Goal: Obtain resource: Download file/media

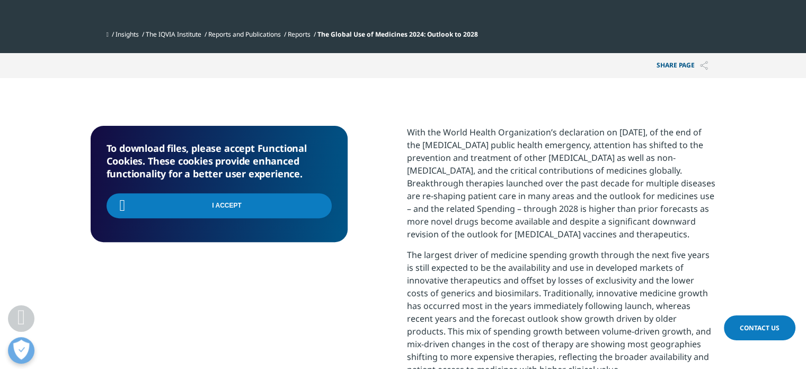
scroll to position [369, 626]
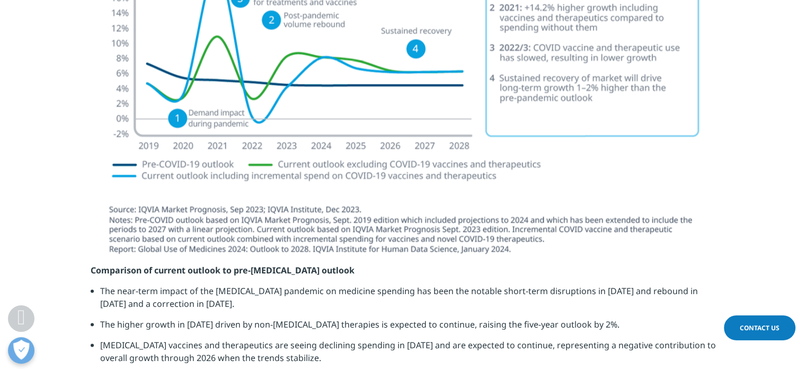
scroll to position [1909, 0]
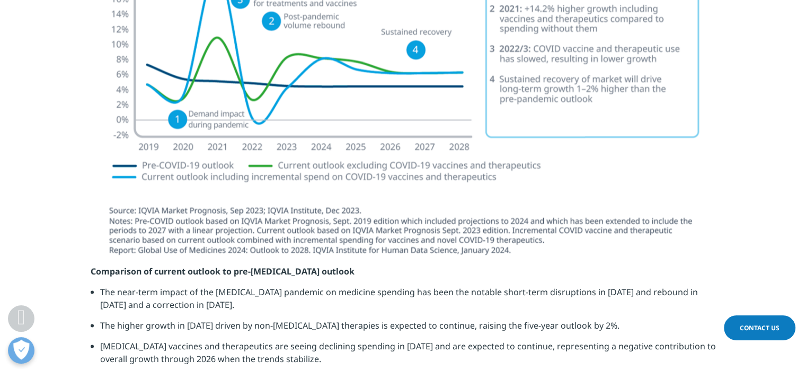
click at [64, 139] on section at bounding box center [403, 95] width 806 height 338
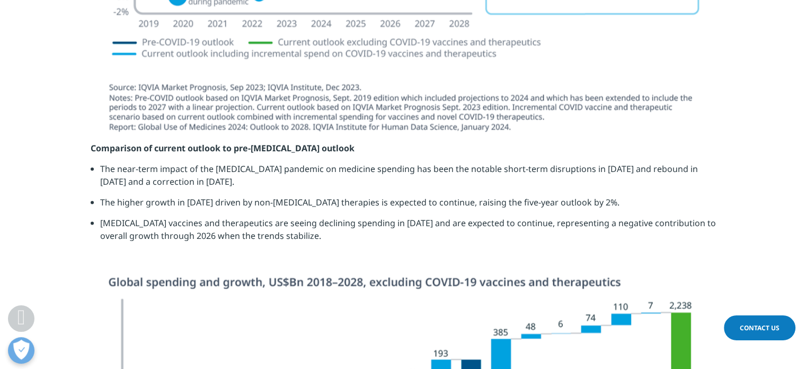
scroll to position [2030, 0]
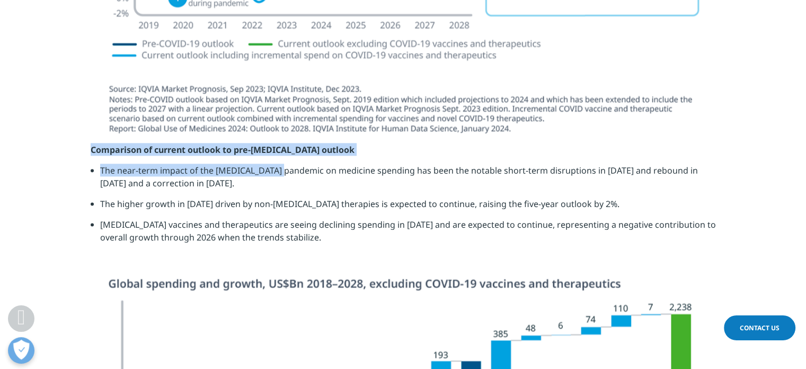
drag, startPoint x: 88, startPoint y: 138, endPoint x: 281, endPoint y: 155, distance: 193.7
click at [281, 155] on section "Comparison of current outlook to pre-COVID-19 outlook The near-term impact of t…" at bounding box center [403, 210] width 806 height 135
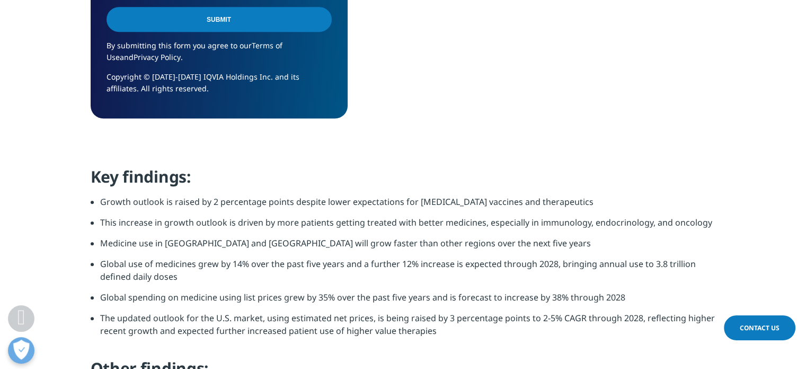
scroll to position [952, 0]
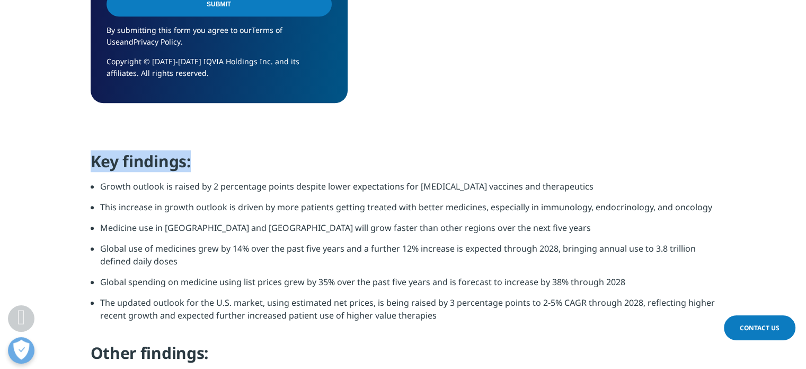
drag, startPoint x: 94, startPoint y: 160, endPoint x: 264, endPoint y: 161, distance: 169.1
click at [264, 161] on h4 "Key findings:" at bounding box center [404, 165] width 626 height 29
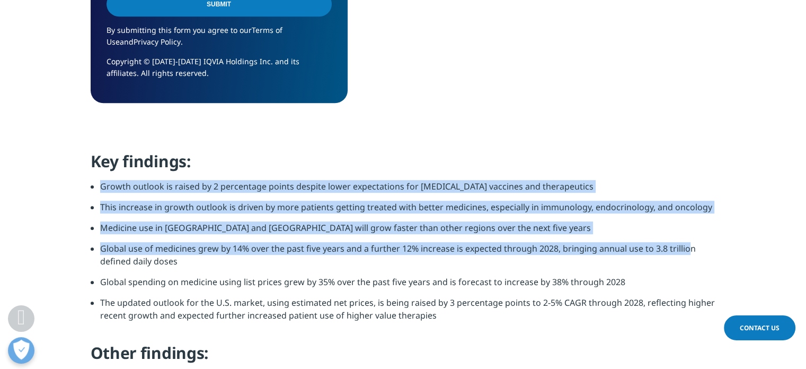
drag, startPoint x: 101, startPoint y: 186, endPoint x: 689, endPoint y: 253, distance: 591.3
click at [689, 253] on ul "Growth outlook is raised by 2 percentage points despite lower expectations for …" at bounding box center [404, 255] width 626 height 150
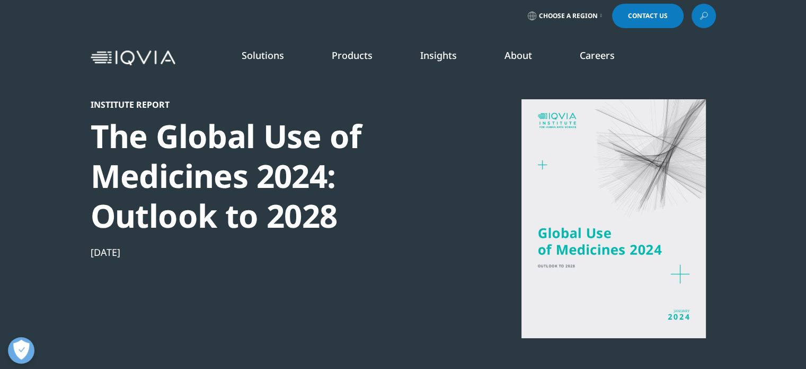
scroll to position [5, 0]
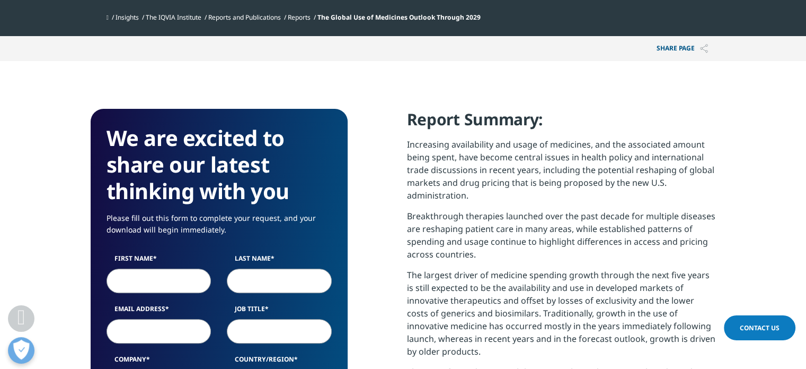
scroll to position [366, 0]
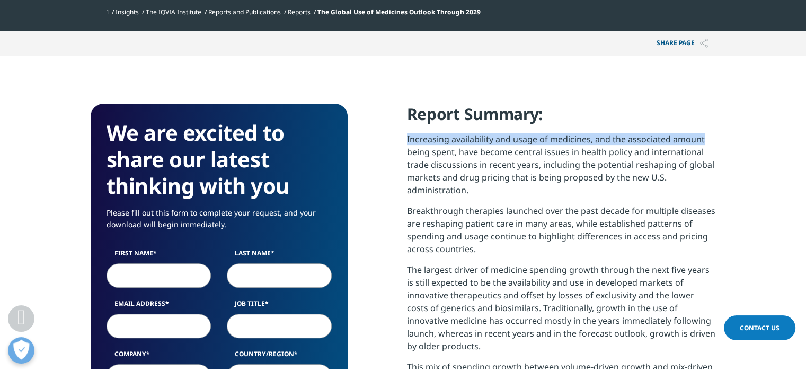
drag, startPoint x: 407, startPoint y: 139, endPoint x: 738, endPoint y: 145, distance: 330.9
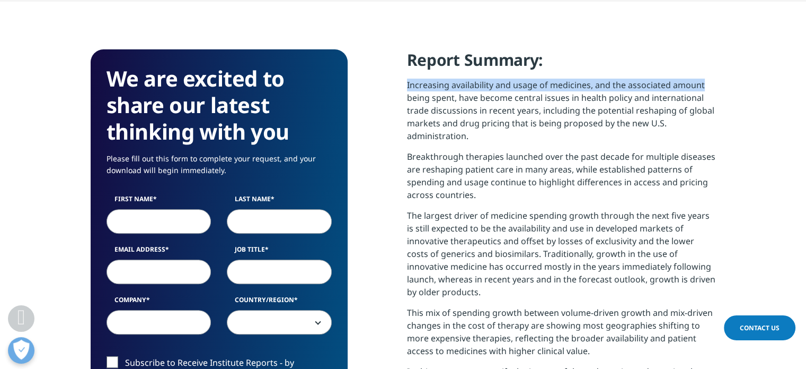
scroll to position [421, 0]
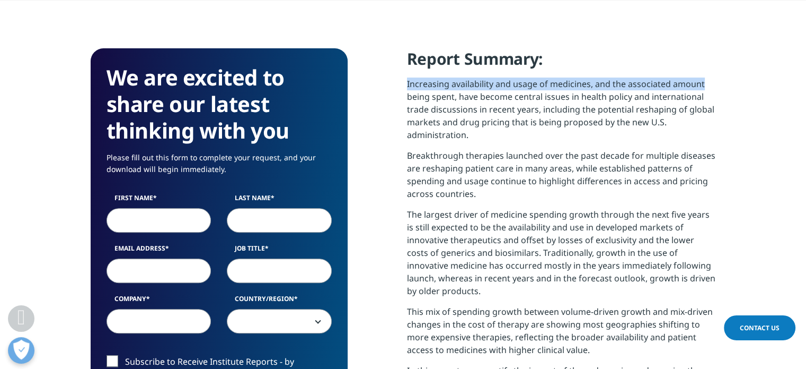
click at [407, 81] on p "Increasing availability and usage of medicines, and the associated amount being…" at bounding box center [561, 113] width 309 height 72
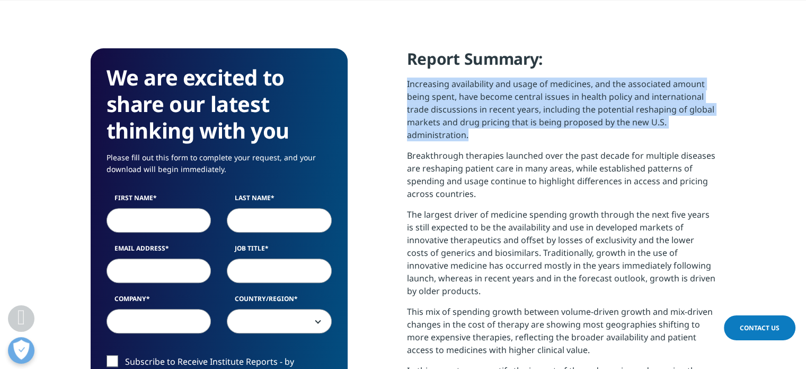
drag, startPoint x: 407, startPoint y: 81, endPoint x: 645, endPoint y: 146, distance: 246.7
click at [645, 146] on p "Increasing availability and usage of medicines, and the associated amount being…" at bounding box center [561, 113] width 309 height 72
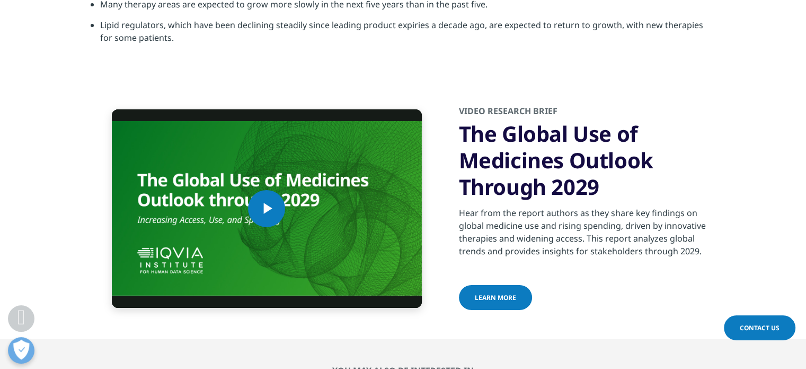
scroll to position [3561, 0]
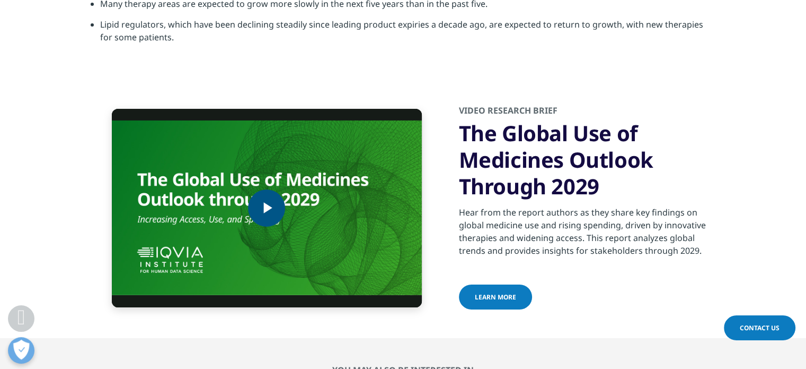
click at [267, 208] on span "Video Player" at bounding box center [267, 208] width 0 height 0
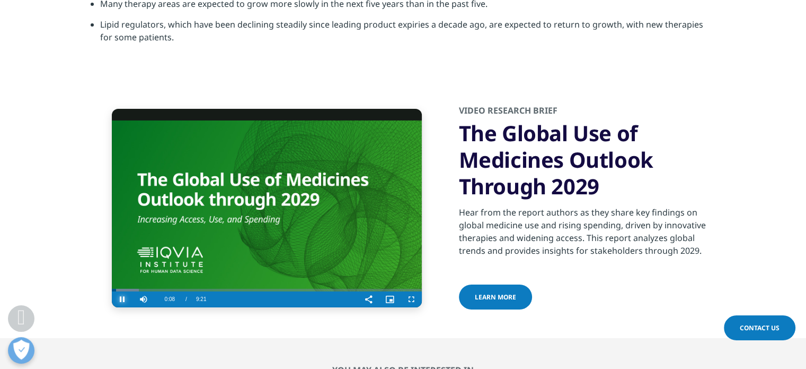
click at [119, 299] on span "Video Player" at bounding box center [122, 299] width 21 height 0
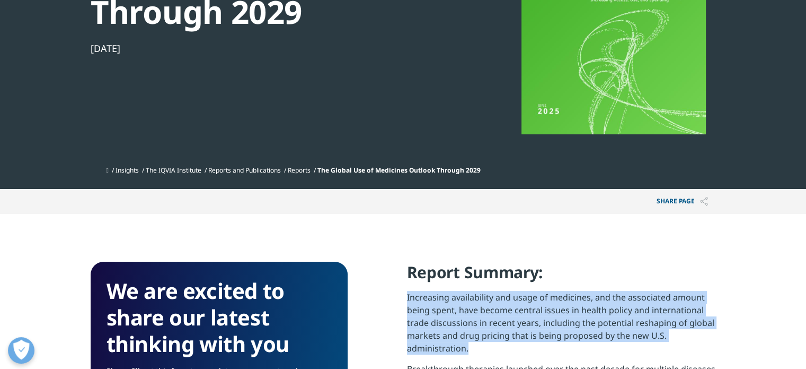
scroll to position [0, 0]
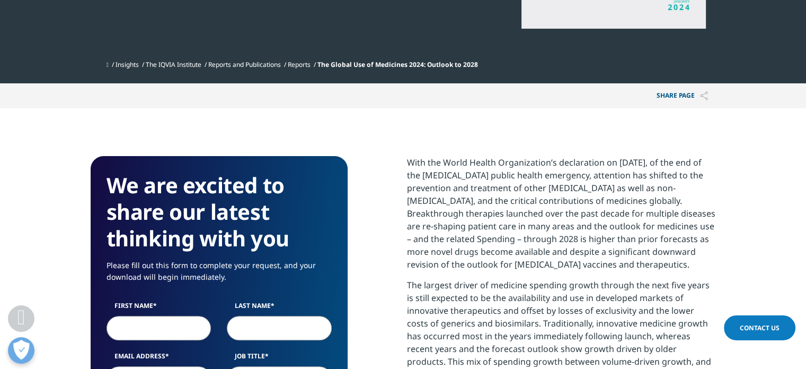
scroll to position [314, 0]
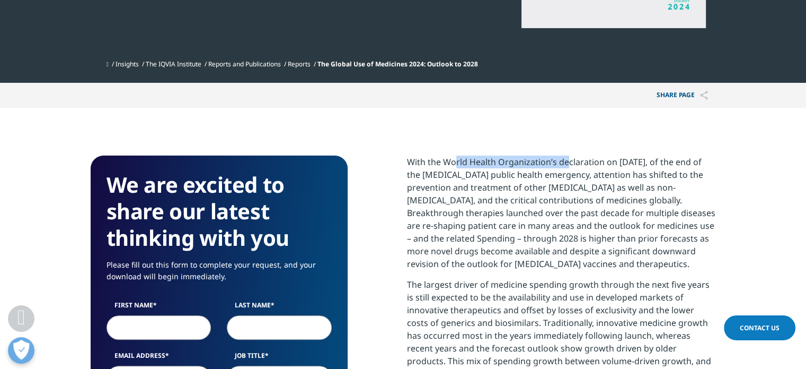
drag, startPoint x: 446, startPoint y: 163, endPoint x: 591, endPoint y: 157, distance: 144.3
click at [591, 157] on p "With the World Health Organization’s declaration on May 5, 2023, of the end of …" at bounding box center [561, 216] width 309 height 122
drag, startPoint x: 406, startPoint y: 159, endPoint x: 673, endPoint y: 260, distance: 285.6
click at [604, 161] on p "With the World Health Organization’s declaration on May 5, 2023, of the end of …" at bounding box center [561, 216] width 309 height 122
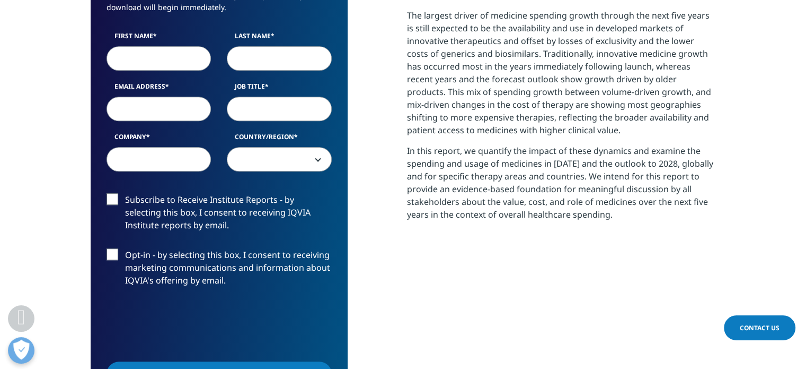
scroll to position [328, 0]
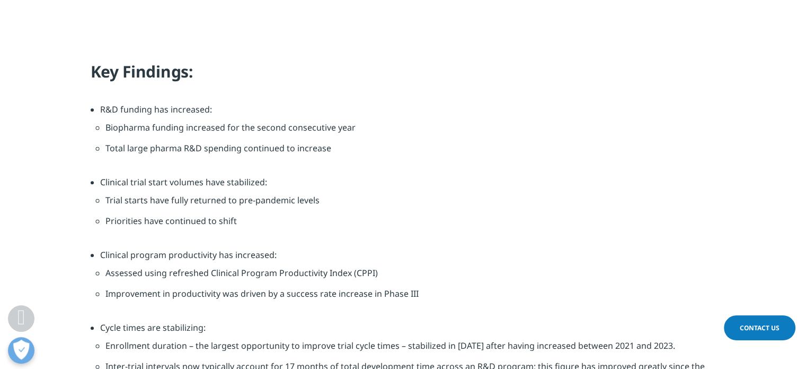
scroll to position [1099, 0]
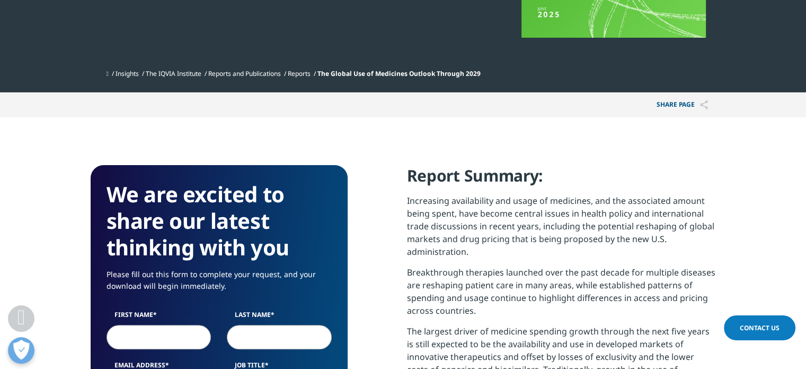
scroll to position [331, 0]
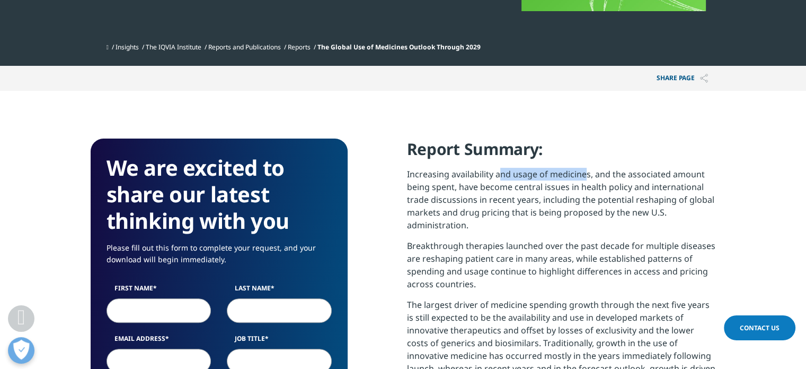
drag, startPoint x: 498, startPoint y: 172, endPoint x: 584, endPoint y: 168, distance: 86.0
click at [584, 168] on p "Increasing availability and usage of medicines, and the associated amount being…" at bounding box center [561, 204] width 309 height 72
drag, startPoint x: 422, startPoint y: 200, endPoint x: 431, endPoint y: 197, distance: 9.1
click at [431, 197] on p "Increasing availability and usage of medicines, and the associated amount being…" at bounding box center [561, 204] width 309 height 72
drag, startPoint x: 467, startPoint y: 182, endPoint x: 548, endPoint y: 189, distance: 80.9
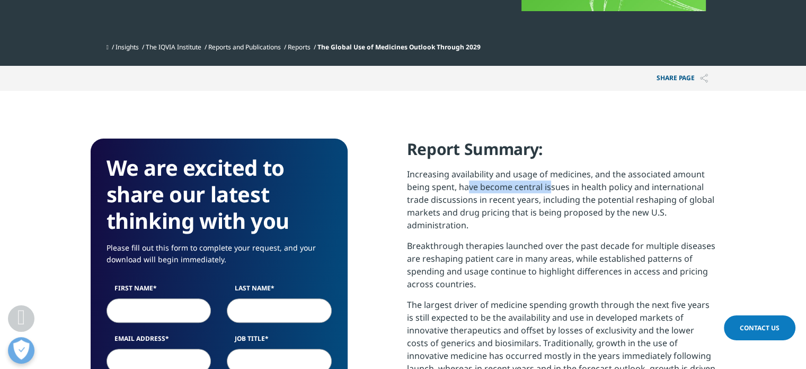
click at [548, 189] on p "Increasing availability and usage of medicines, and the associated amount being…" at bounding box center [561, 204] width 309 height 72
drag, startPoint x: 581, startPoint y: 187, endPoint x: 721, endPoint y: 170, distance: 141.0
drag, startPoint x: 424, startPoint y: 206, endPoint x: 500, endPoint y: 200, distance: 76.5
click at [500, 200] on p "Increasing availability and usage of medicines, and the associated amount being…" at bounding box center [561, 204] width 309 height 72
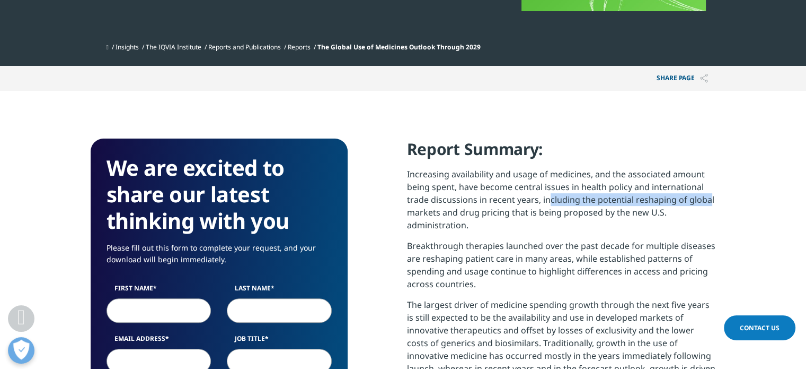
drag, startPoint x: 549, startPoint y: 201, endPoint x: 708, endPoint y: 202, distance: 159.1
click at [708, 202] on p "Increasing availability and usage of medicines, and the associated amount being…" at bounding box center [561, 204] width 309 height 72
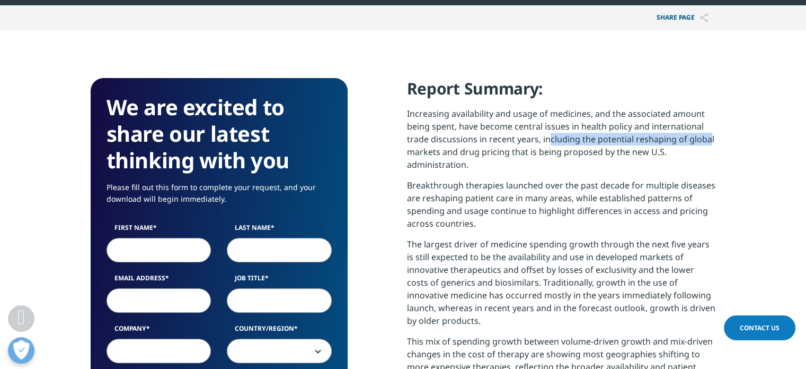
scroll to position [392, 0]
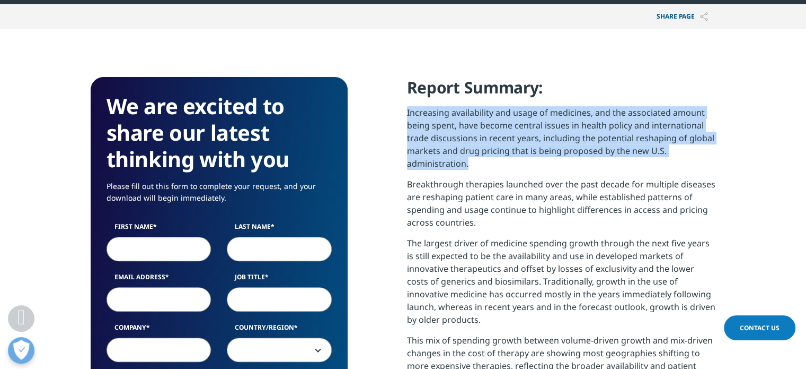
drag, startPoint x: 408, startPoint y: 112, endPoint x: 499, endPoint y: 161, distance: 103.7
click at [499, 161] on p "Increasing availability and usage of medicines, and the associated amount being…" at bounding box center [561, 142] width 309 height 72
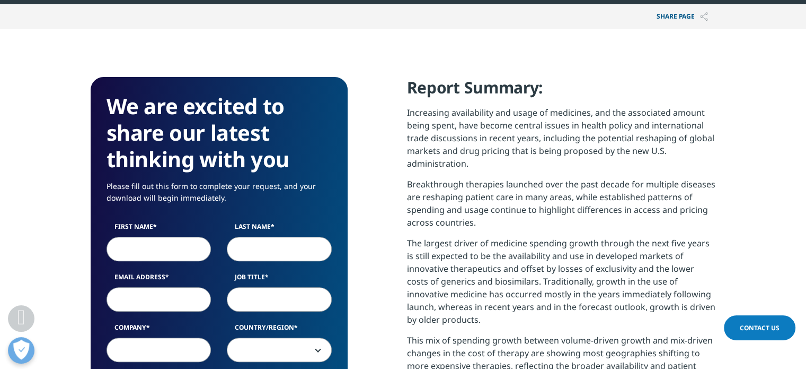
click at [409, 184] on p "Breakthrough therapies launched over the past decade for multiple diseases are …" at bounding box center [561, 207] width 309 height 59
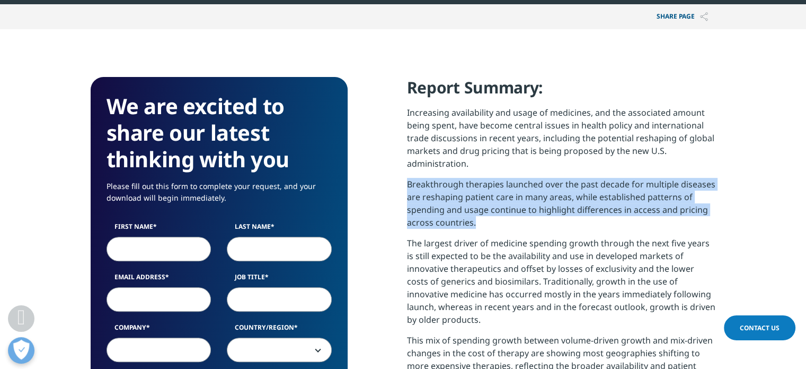
drag, startPoint x: 483, startPoint y: 224, endPoint x: 405, endPoint y: 181, distance: 88.8
click at [405, 181] on div "We are excited to share our latest thinking with you Please fill out this form …" at bounding box center [404, 370] width 626 height 586
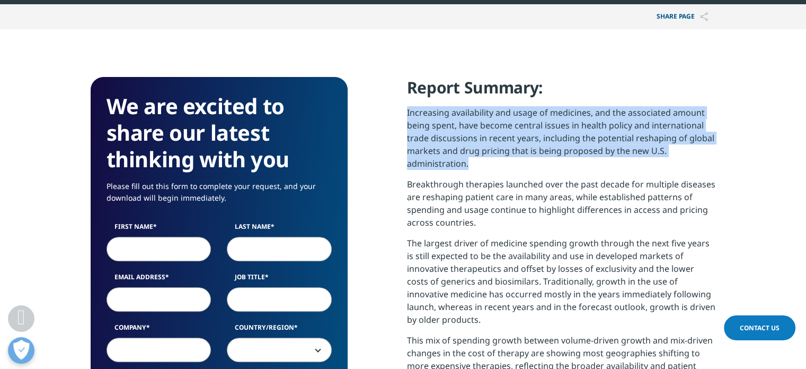
drag, startPoint x: 407, startPoint y: 112, endPoint x: 479, endPoint y: 163, distance: 87.8
click at [479, 163] on p "Increasing availability and usage of medicines, and the associated amount being…" at bounding box center [561, 142] width 309 height 72
drag, startPoint x: 407, startPoint y: 110, endPoint x: 487, endPoint y: 163, distance: 96.5
click at [487, 163] on p "Increasing availability and usage of medicines, and the associated amount being…" at bounding box center [561, 142] width 309 height 72
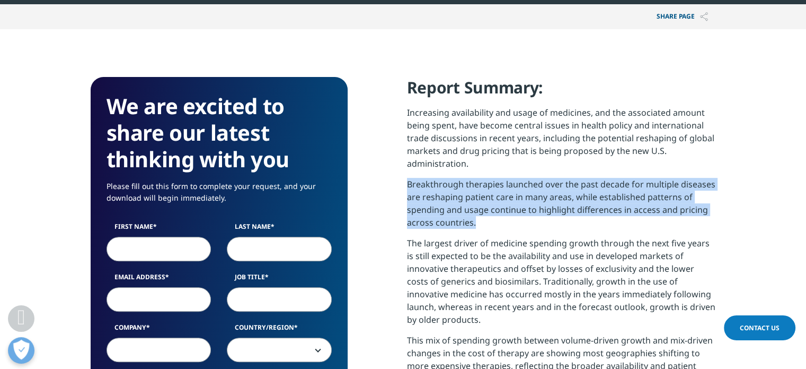
drag, startPoint x: 408, startPoint y: 180, endPoint x: 504, endPoint y: 227, distance: 107.4
click at [504, 227] on p "Breakthrough therapies launched over the past decade for multiple diseases are …" at bounding box center [561, 207] width 309 height 59
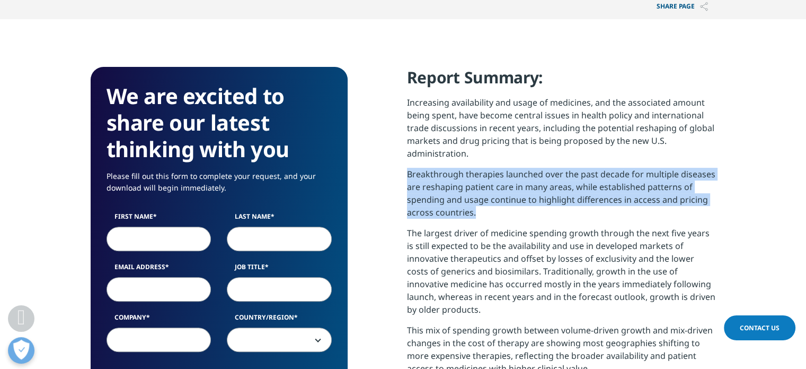
scroll to position [420, 0]
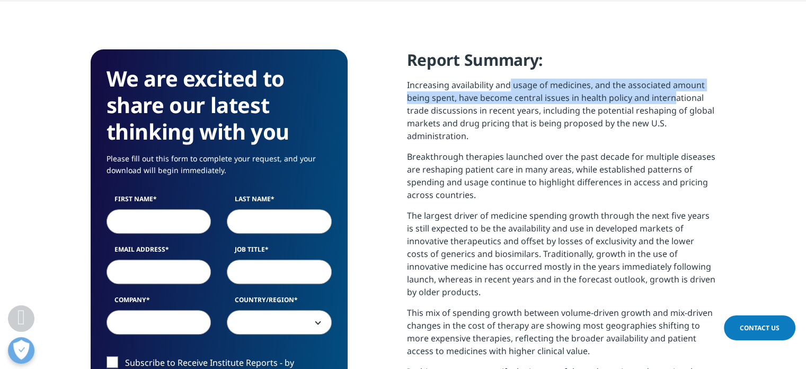
drag, startPoint x: 509, startPoint y: 89, endPoint x: 678, endPoint y: 101, distance: 169.1
click at [678, 101] on p "Increasing availability and usage of medicines, and the associated amount being…" at bounding box center [561, 114] width 309 height 72
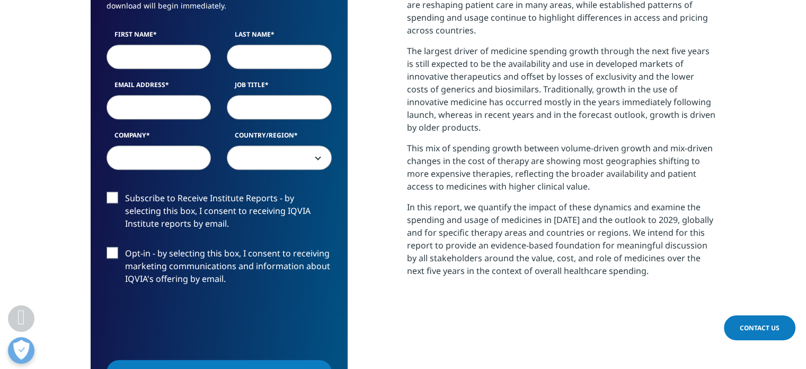
scroll to position [0, 0]
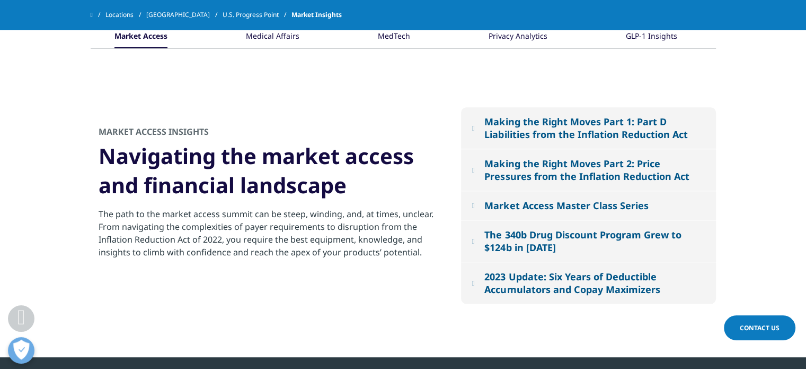
scroll to position [1173, 0]
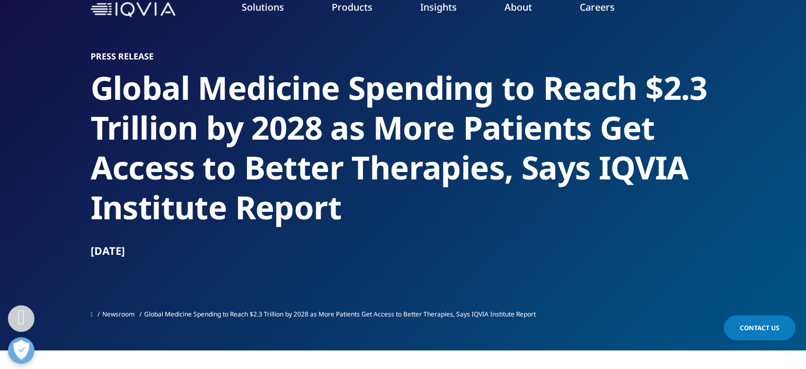
scroll to position [42, 0]
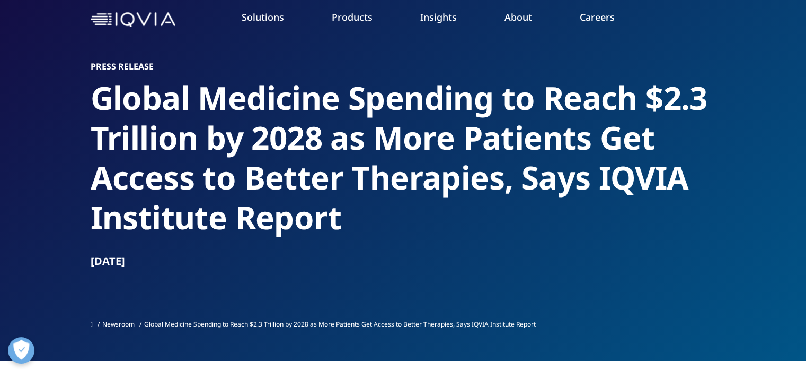
drag, startPoint x: 83, startPoint y: 264, endPoint x: 182, endPoint y: 262, distance: 98.6
click at [182, 262] on section "Press Release Global Medicine Spending to Reach $2.3 Trillion by 2028 as More P…" at bounding box center [403, 159] width 806 height 402
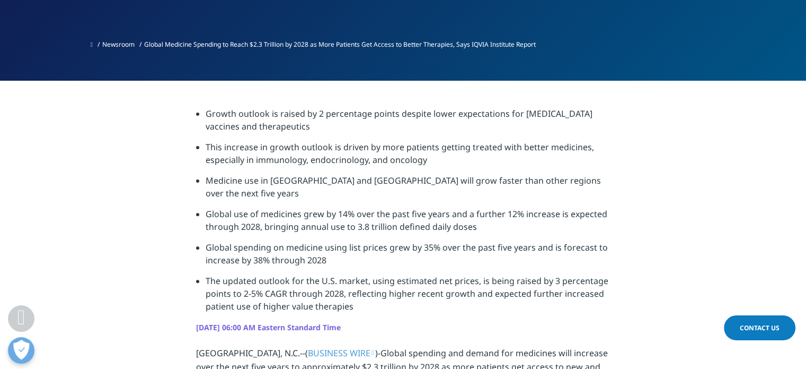
scroll to position [329, 0]
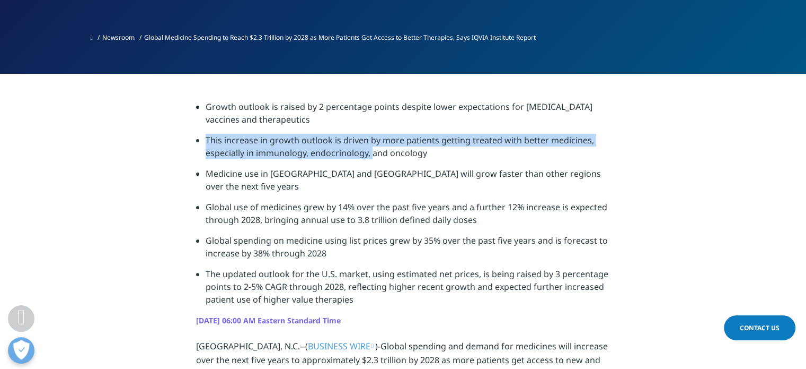
drag, startPoint x: 208, startPoint y: 139, endPoint x: 321, endPoint y: 154, distance: 113.9
click at [374, 151] on li "This increase in growth outlook is driven by more patients getting treated with…" at bounding box center [408, 150] width 405 height 33
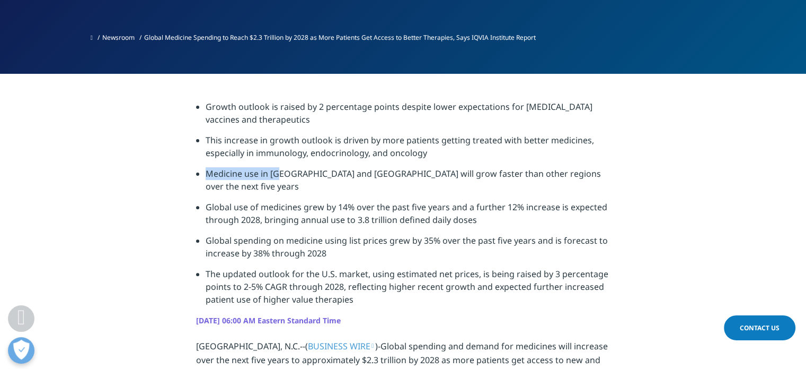
drag, startPoint x: 207, startPoint y: 175, endPoint x: 295, endPoint y: 181, distance: 88.2
click at [295, 181] on li "Medicine use in Latin America and Asia will grow faster than other regions over…" at bounding box center [408, 183] width 405 height 33
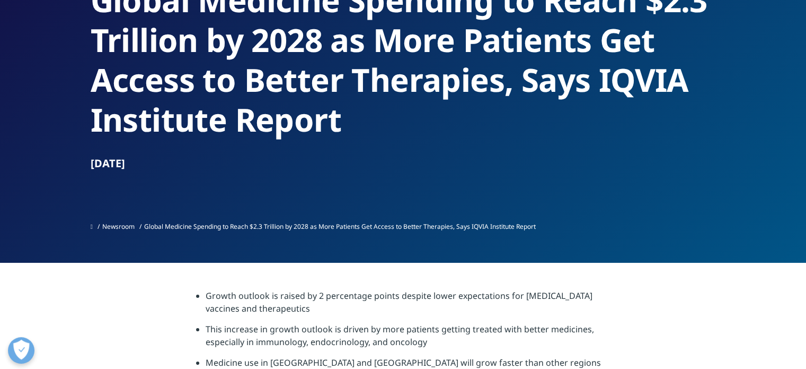
scroll to position [3, 0]
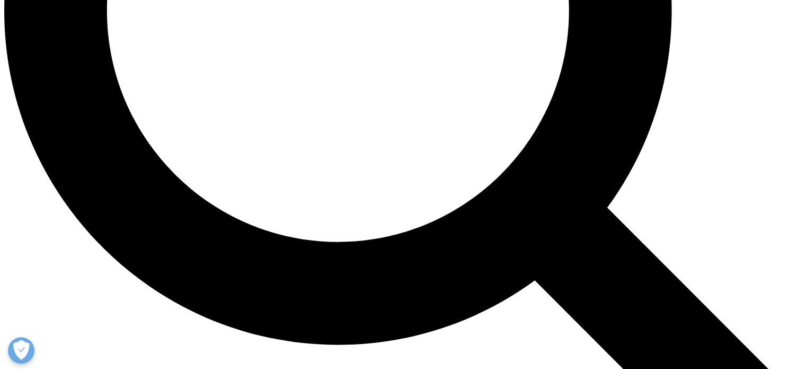
scroll to position [1139, 0]
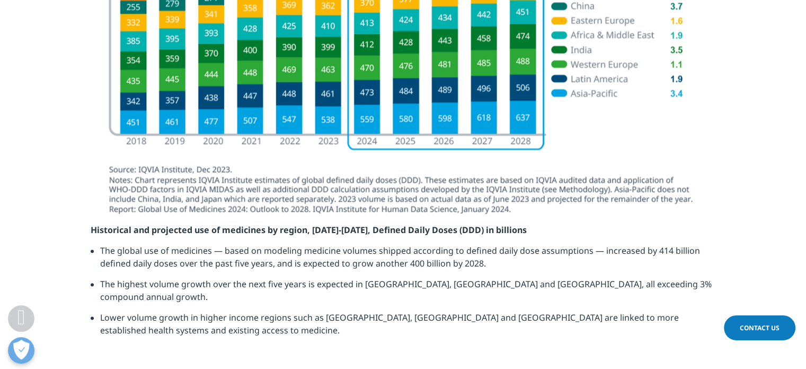
scroll to position [1467, 0]
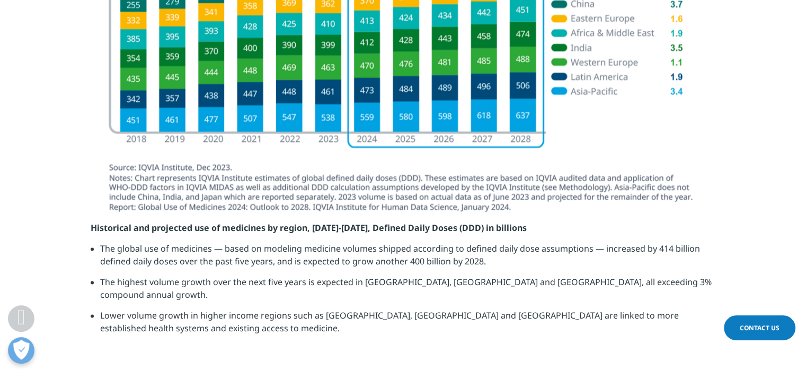
click at [428, 213] on img at bounding box center [404, 51] width 594 height 336
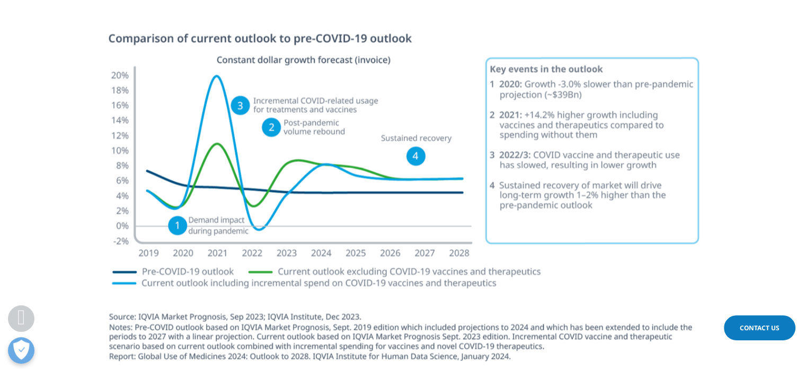
scroll to position [1805, 0]
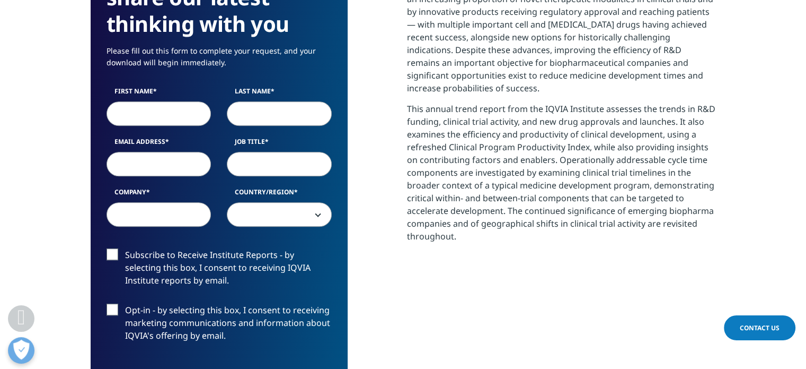
scroll to position [521, 0]
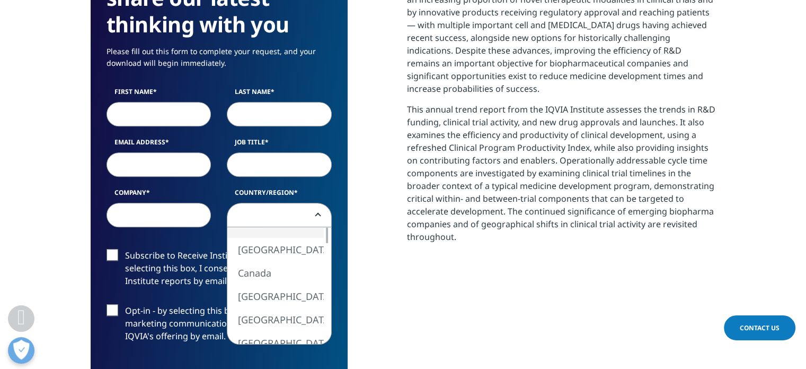
click at [284, 215] on span at bounding box center [279, 215] width 104 height 24
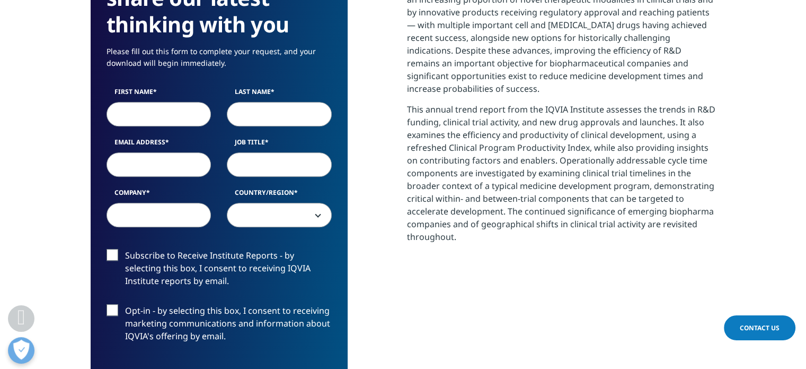
click at [420, 283] on div "The life sciences innovation ecosystem has continued to evolve and expand as in…" at bounding box center [561, 235] width 309 height 586
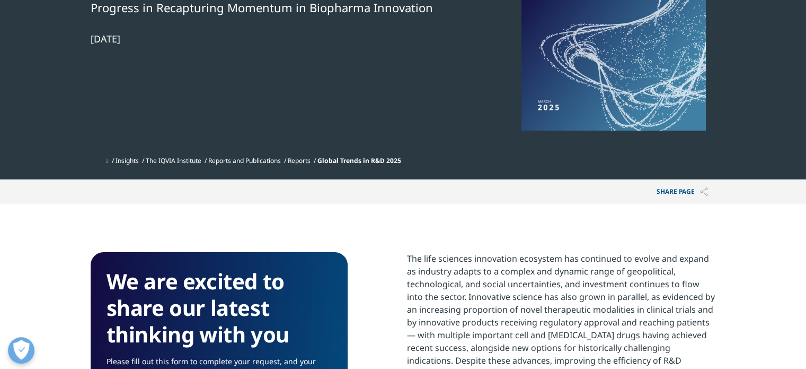
scroll to position [0, 0]
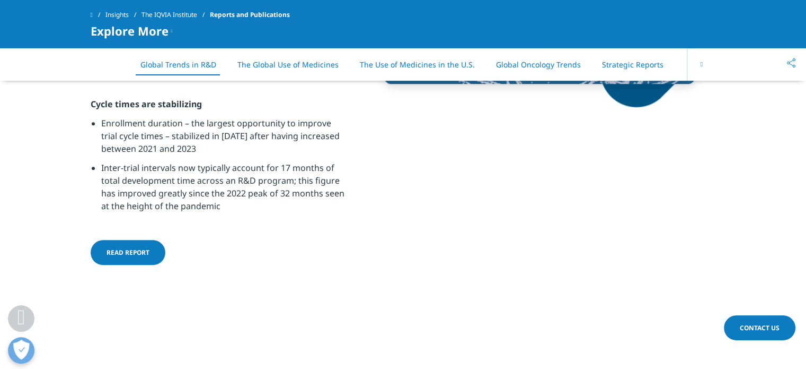
scroll to position [952, 0]
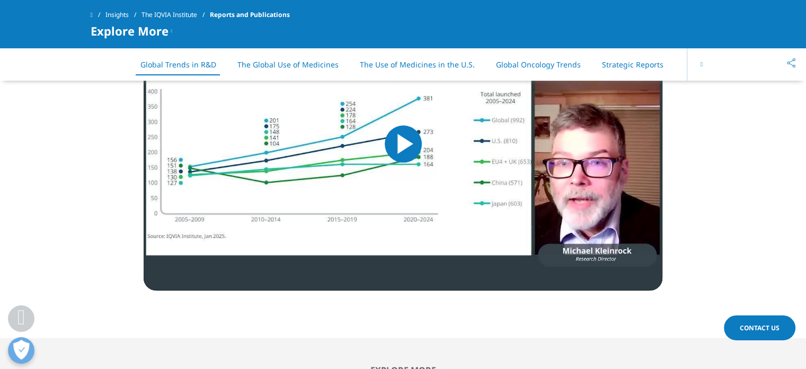
click at [403, 144] on span "Video Player" at bounding box center [403, 144] width 0 height 0
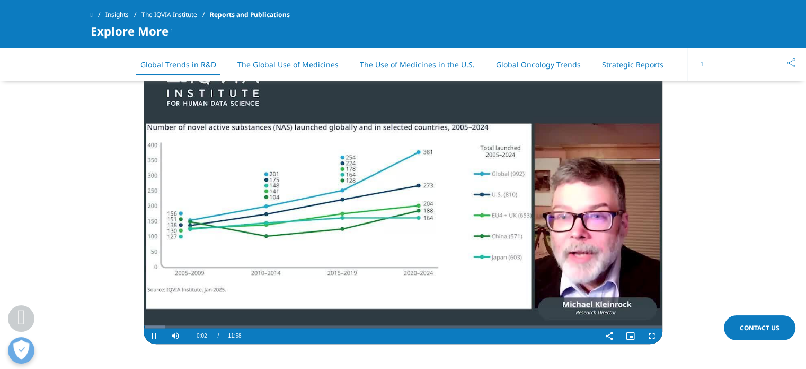
scroll to position [1124, 0]
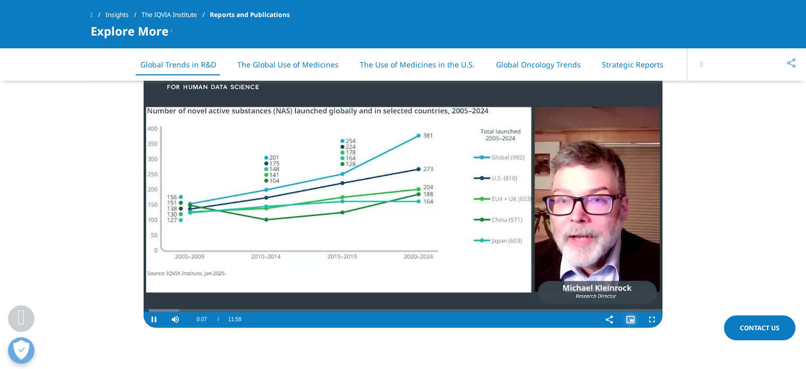
click at [634, 319] on span "Video Player" at bounding box center [630, 319] width 21 height 0
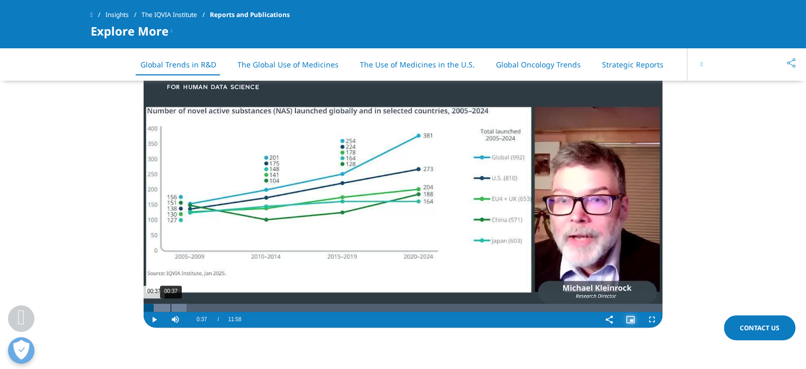
click at [171, 310] on div "00:37" at bounding box center [171, 307] width 1 height 8
drag, startPoint x: 173, startPoint y: 308, endPoint x: 213, endPoint y: 303, distance: 39.6
click at [213, 303] on div "01:36" at bounding box center [213, 307] width 1 height 8
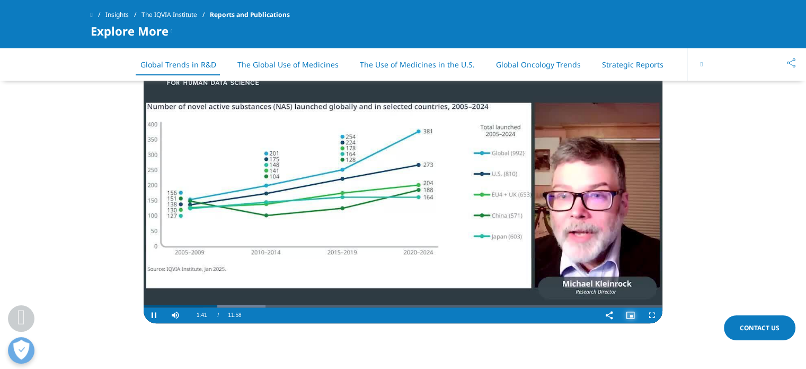
scroll to position [1130, 0]
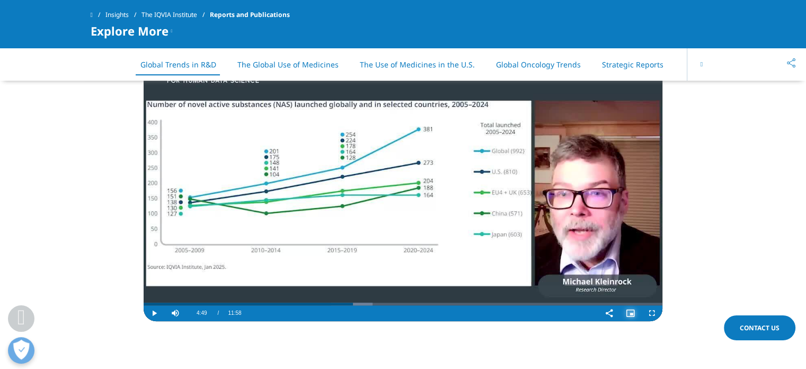
drag, startPoint x: 216, startPoint y: 299, endPoint x: 353, endPoint y: 305, distance: 136.4
click at [353, 305] on div "Play Skip Backward Skip Forward Mute Current Time 4:49 / Duration 11:58 Loaded …" at bounding box center [403, 313] width 519 height 16
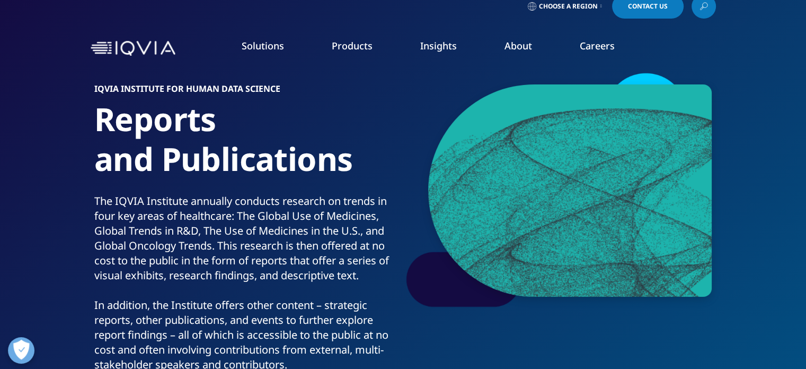
scroll to position [0, 0]
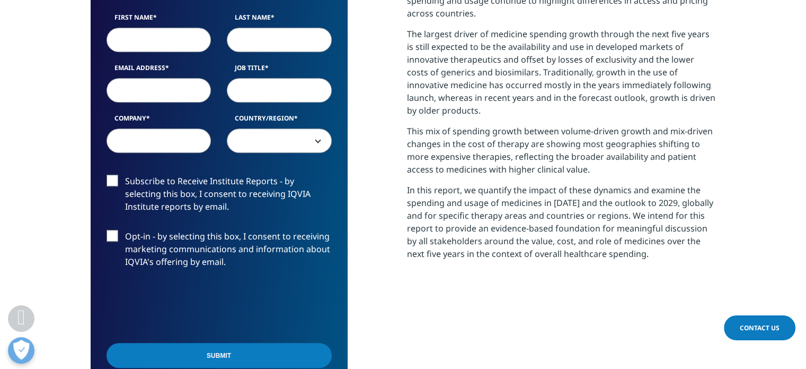
scroll to position [600, 0]
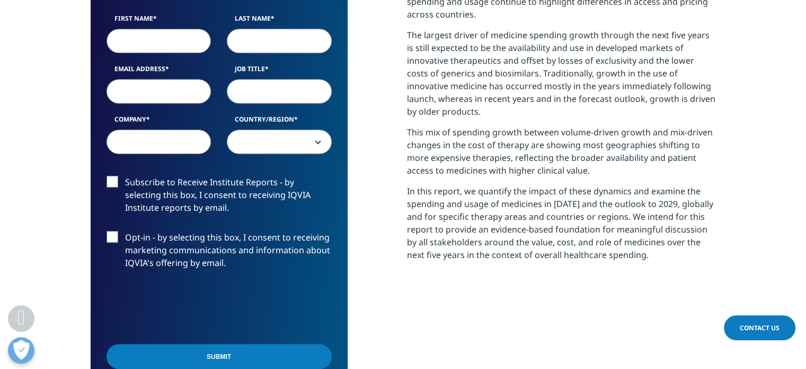
click at [146, 41] on input "First Name" at bounding box center [159, 41] width 105 height 24
type input "Aneesh"
type input "Bhagat"
paste input "aneeshbhagat@panaceabiotec.com"
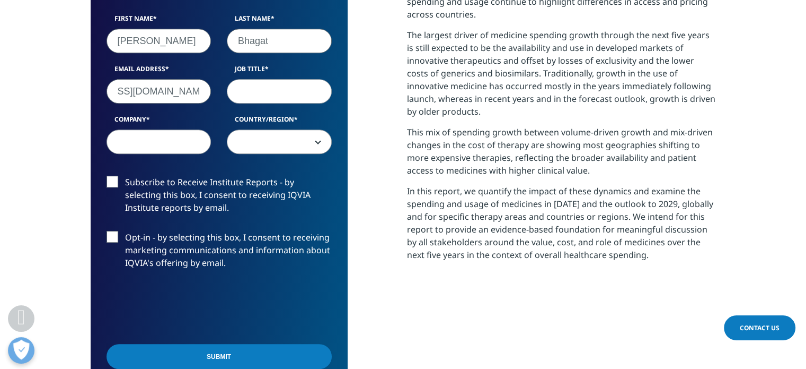
type input "aneeshbhagat@panaceabiotec.com"
click at [267, 99] on input "Job Title" at bounding box center [279, 91] width 105 height 24
type input "Business Analyst"
click at [145, 142] on input "Company" at bounding box center [159, 141] width 105 height 24
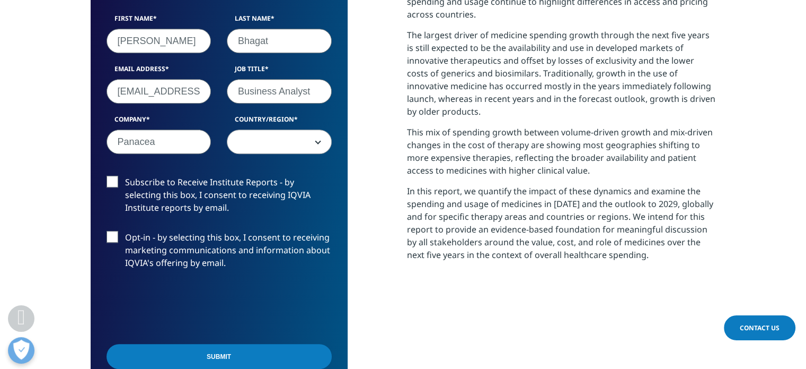
type input "Panacea"
click at [274, 148] on span at bounding box center [279, 142] width 104 height 24
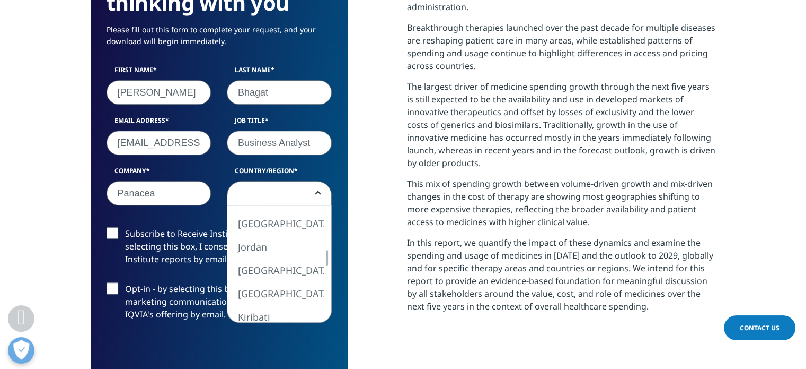
scroll to position [549, 0]
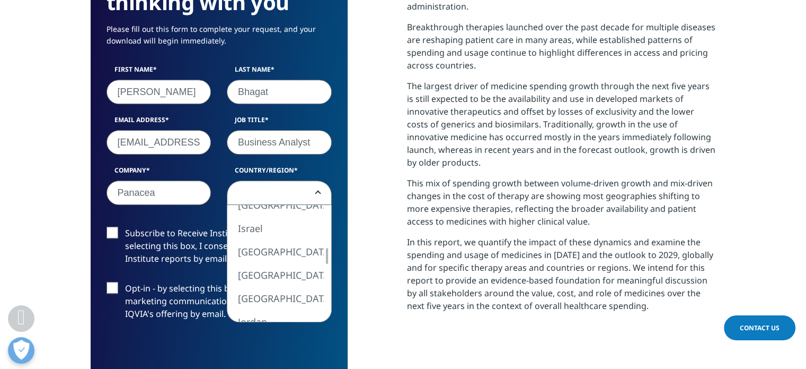
select select "[GEOGRAPHIC_DATA]"
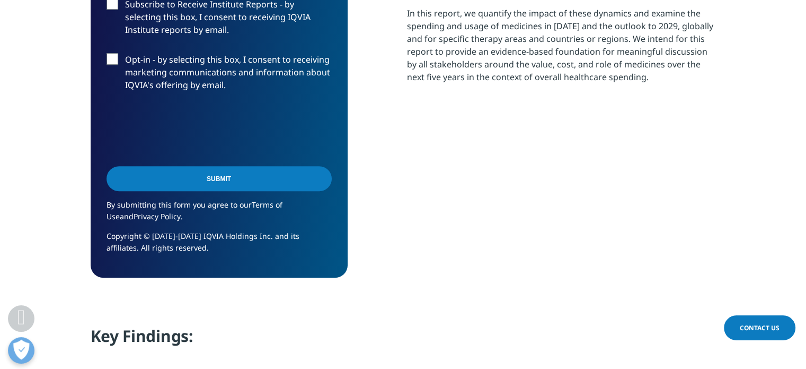
scroll to position [778, 0]
click at [293, 173] on input "Submit" at bounding box center [219, 177] width 225 height 25
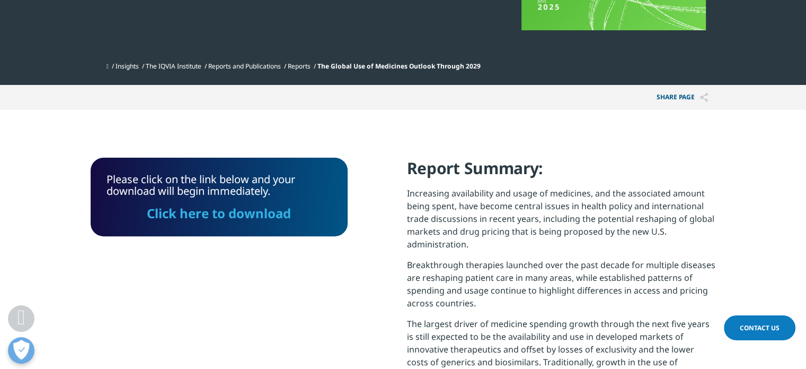
scroll to position [309, 0]
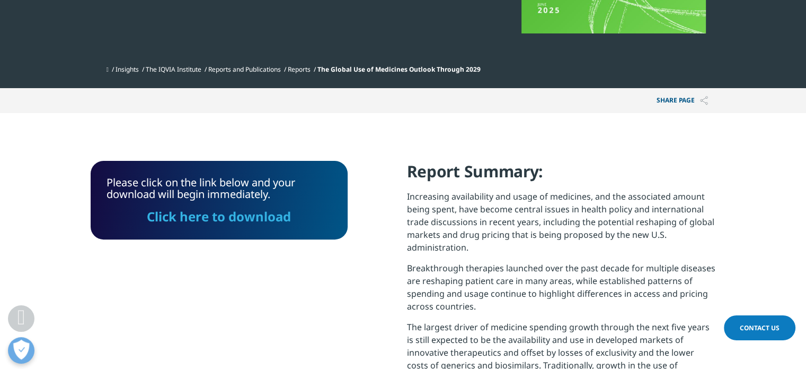
click at [232, 221] on link "Click here to download" at bounding box center [219, 215] width 144 height 17
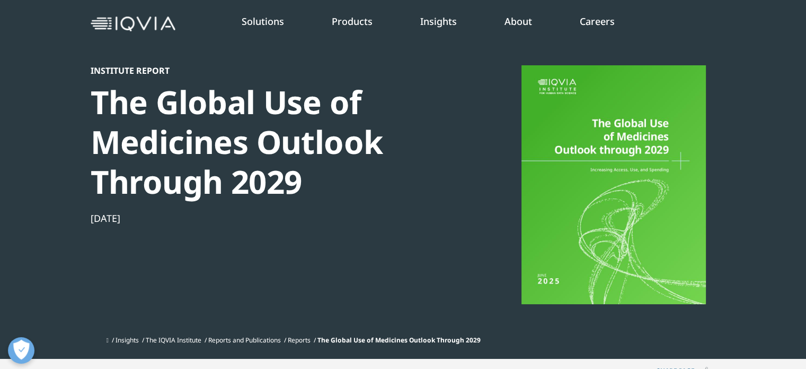
scroll to position [0, 0]
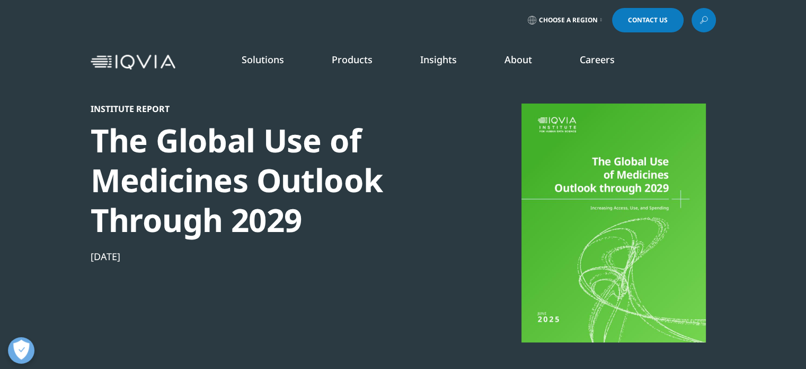
click at [169, 66] on img at bounding box center [133, 62] width 85 height 15
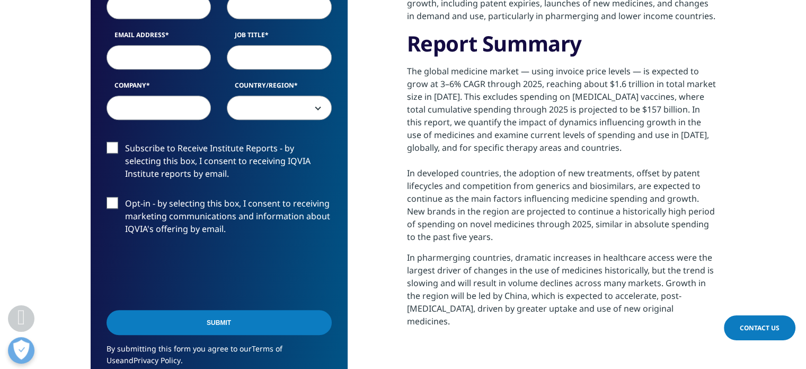
scroll to position [673, 0]
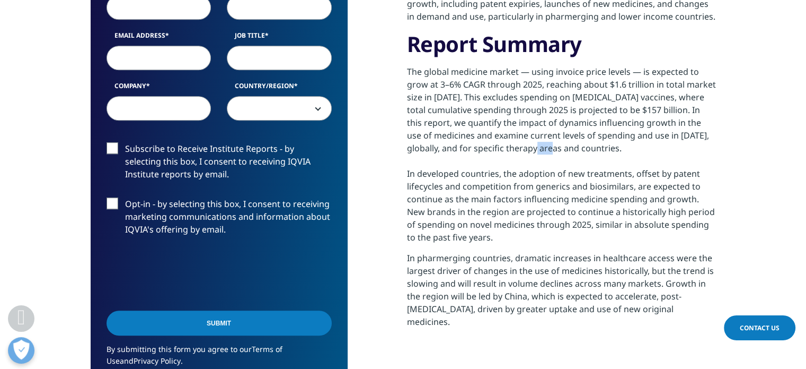
drag, startPoint x: 540, startPoint y: 145, endPoint x: 576, endPoint y: 142, distance: 36.2
click at [576, 142] on p "The global medicine market — using invoice price levels — is expected to grow a…" at bounding box center [561, 158] width 309 height 186
drag, startPoint x: 408, startPoint y: 169, endPoint x: 529, endPoint y: 163, distance: 120.5
click at [528, 163] on p "The global medicine market — using invoice price levels — is expected to grow a…" at bounding box center [561, 158] width 309 height 186
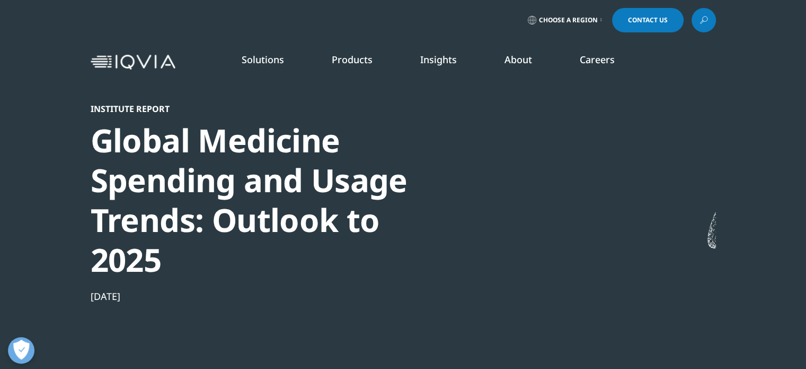
scroll to position [16, 0]
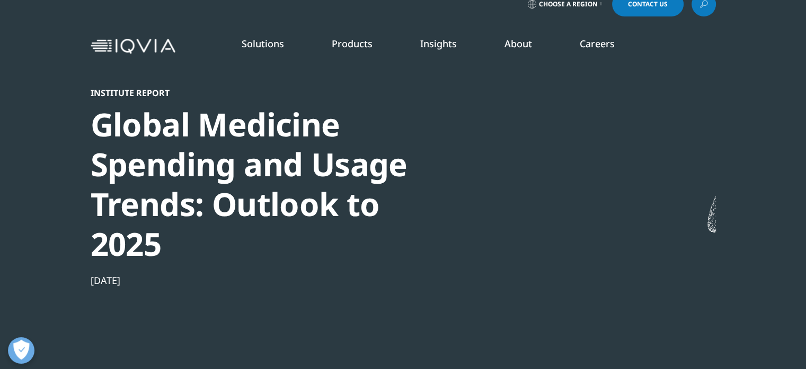
drag, startPoint x: 88, startPoint y: 281, endPoint x: 168, endPoint y: 277, distance: 80.2
click at [168, 277] on section "Institute Report Global Medicine Spending and Usage Trends: Outlook to 2025 [DA…" at bounding box center [403, 202] width 806 height 436
